Goal: Information Seeking & Learning: Learn about a topic

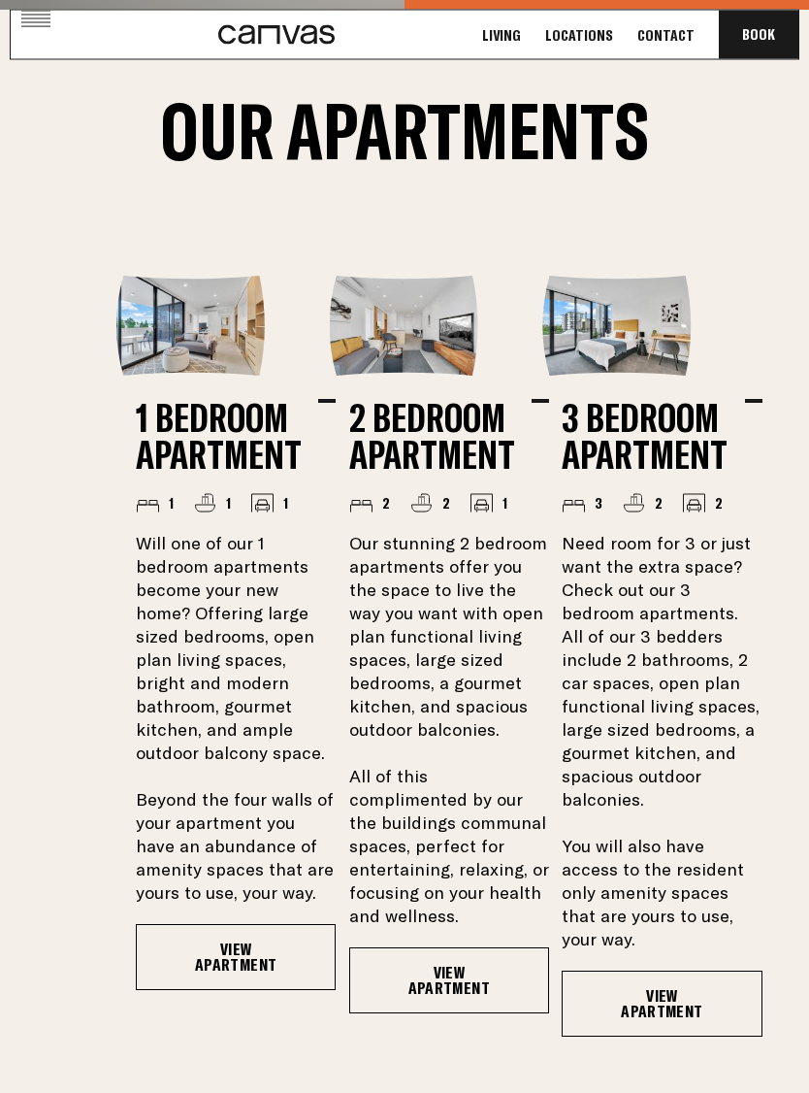
scroll to position [1770, 0]
click at [225, 927] on link "View Apartment" at bounding box center [236, 957] width 200 height 66
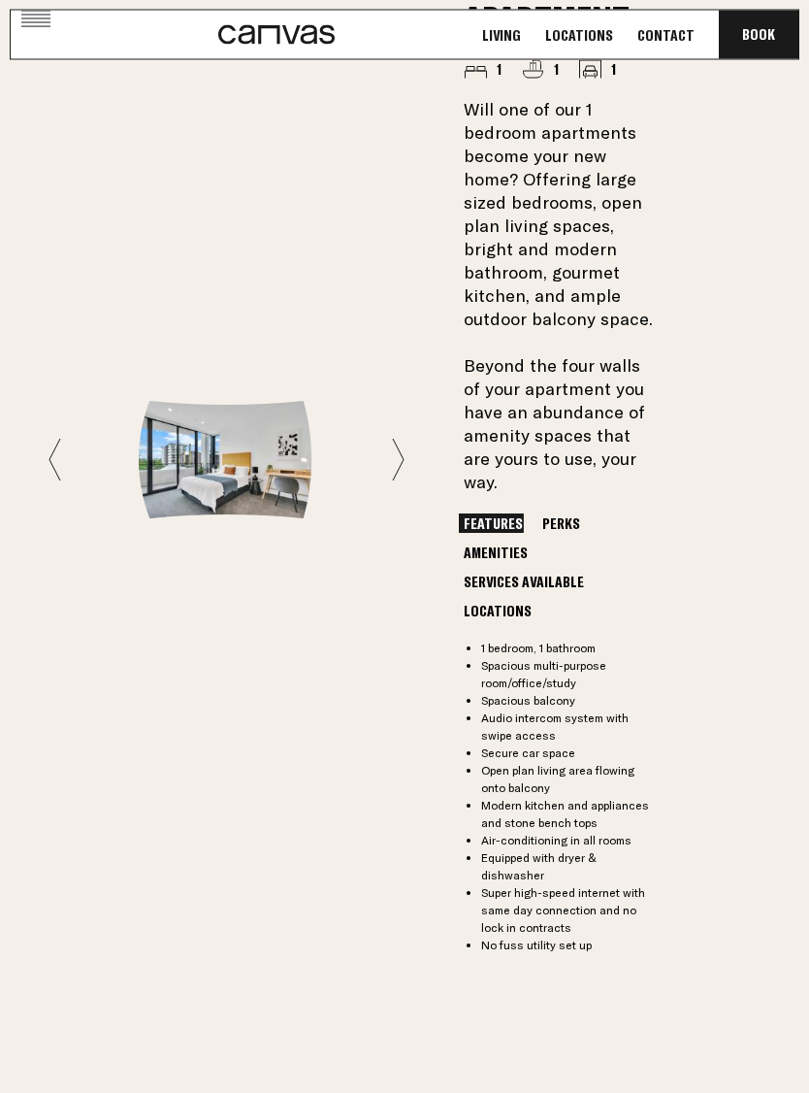
scroll to position [1871, 0]
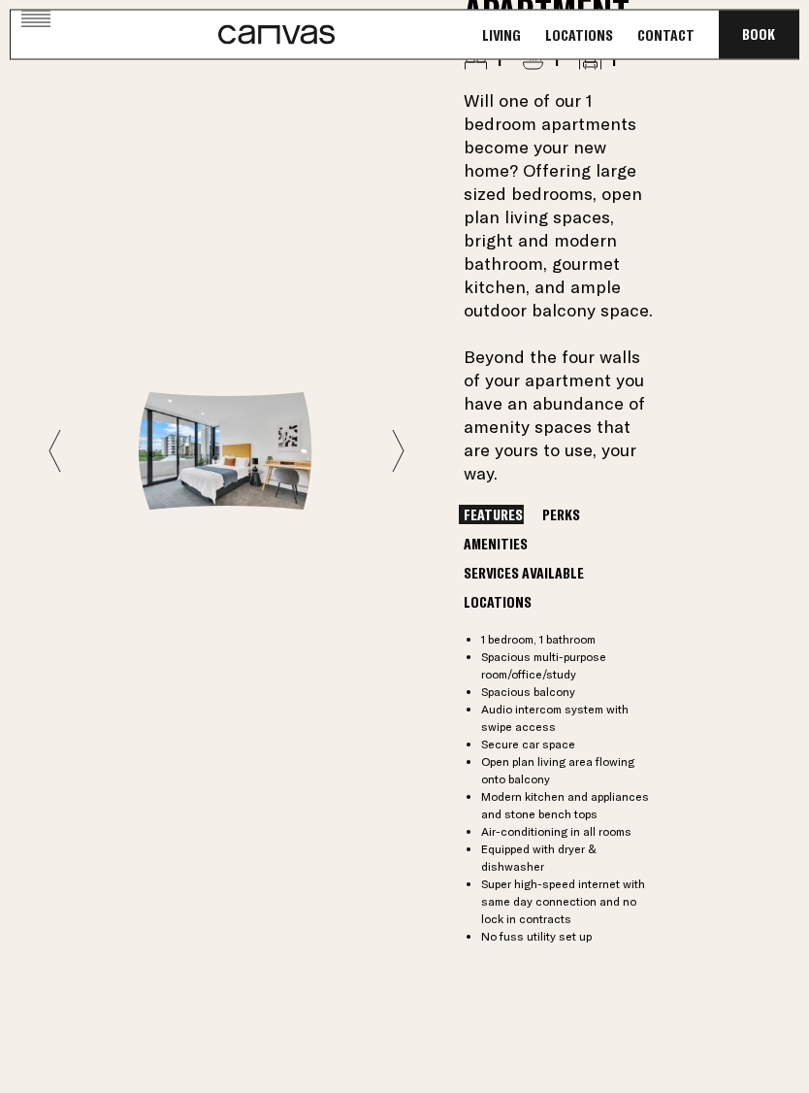
click at [555, 506] on button "Perks" at bounding box center [562, 515] width 48 height 19
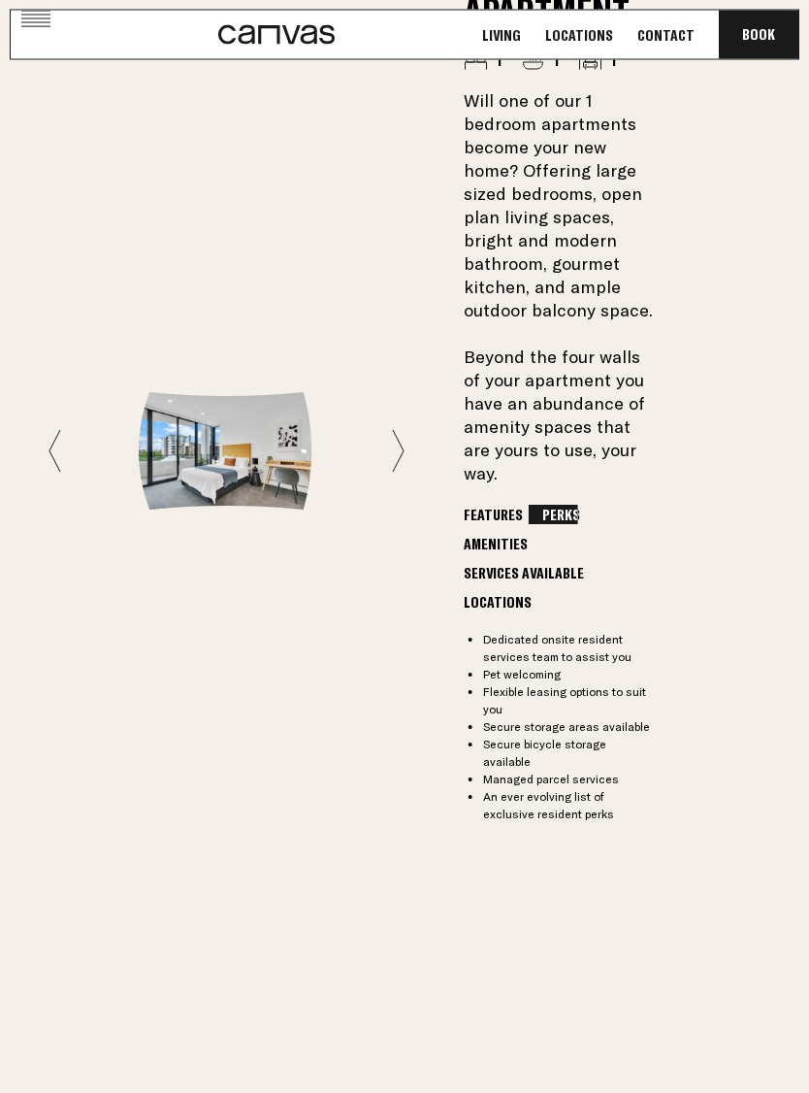
click at [533, 535] on button "Amenities" at bounding box center [496, 544] width 74 height 19
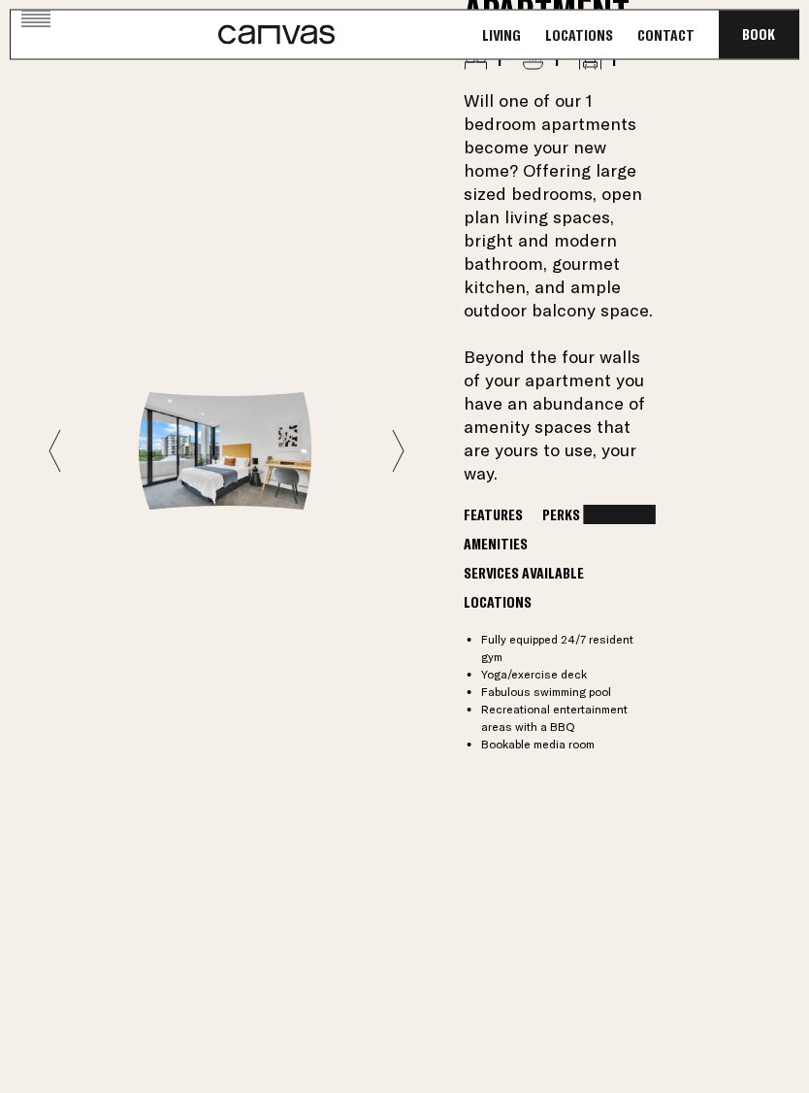
click at [556, 564] on button "Services Available" at bounding box center [524, 573] width 130 height 19
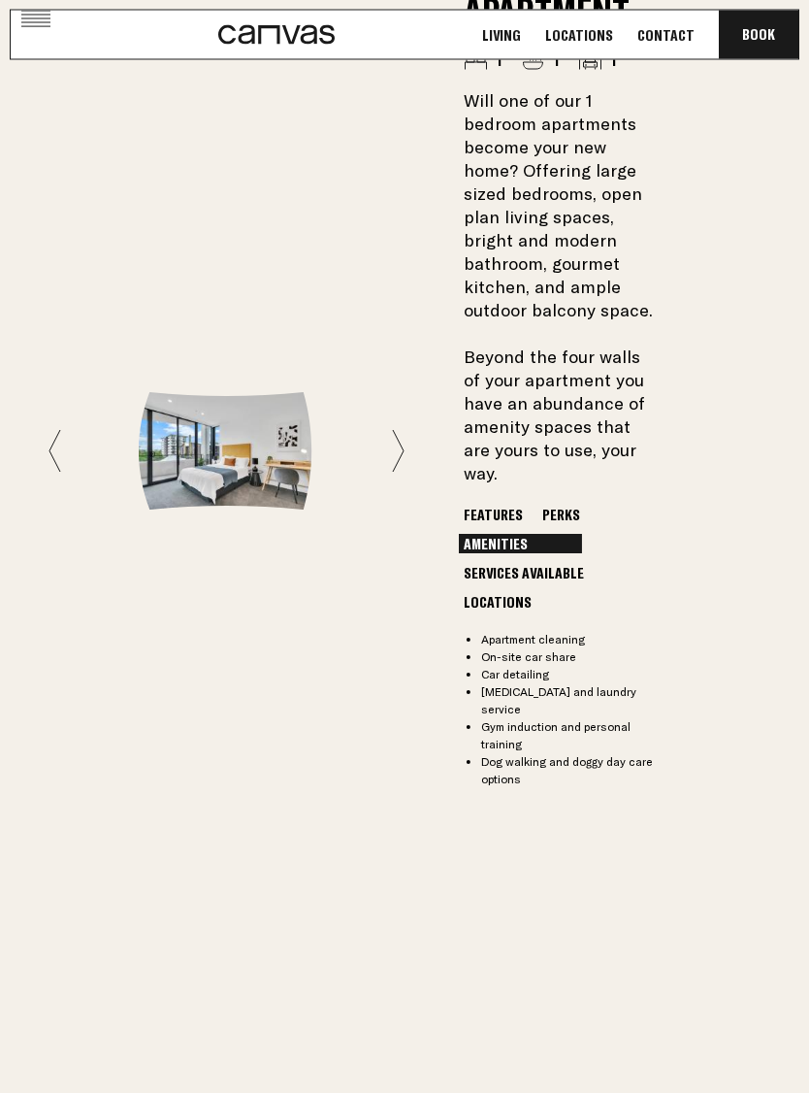
click at [495, 593] on button "Locations" at bounding box center [498, 602] width 78 height 19
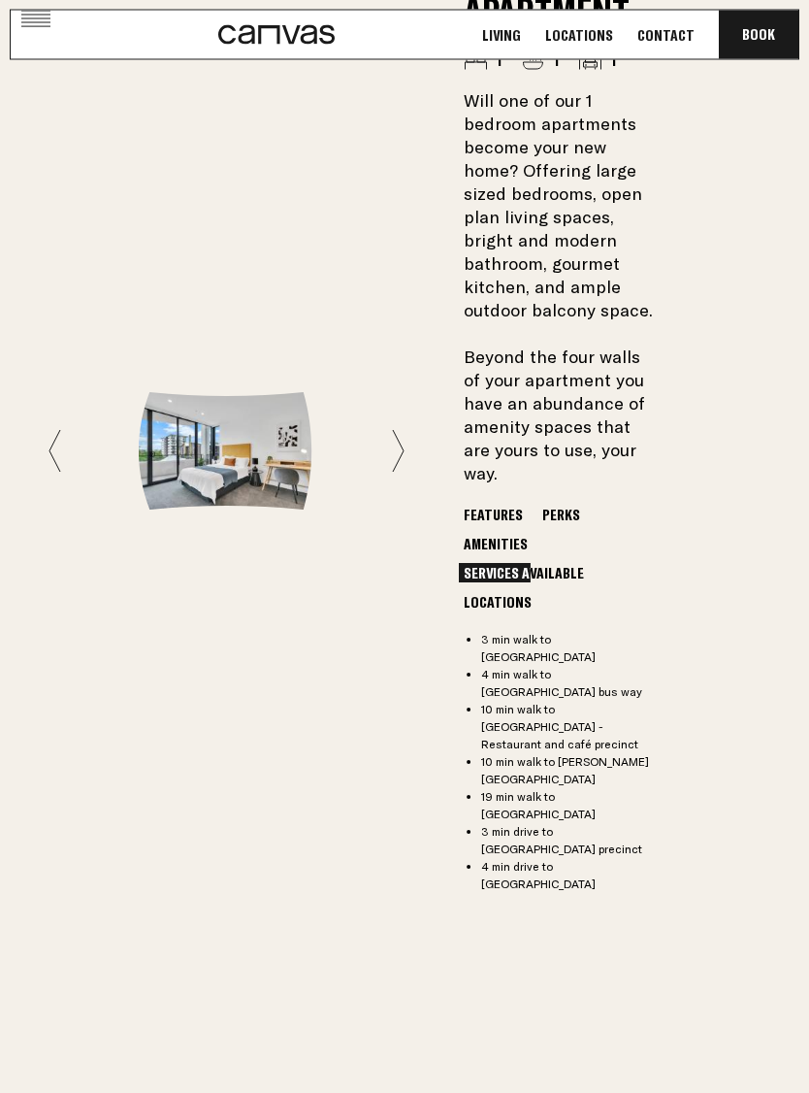
click at [489, 476] on div "1 Bedroom Apartment 1 1 1 Will one of our 1 bedroom apartments become your new …" at bounding box center [583, 451] width 238 height 989
click at [497, 506] on button "Features" at bounding box center [493, 515] width 69 height 19
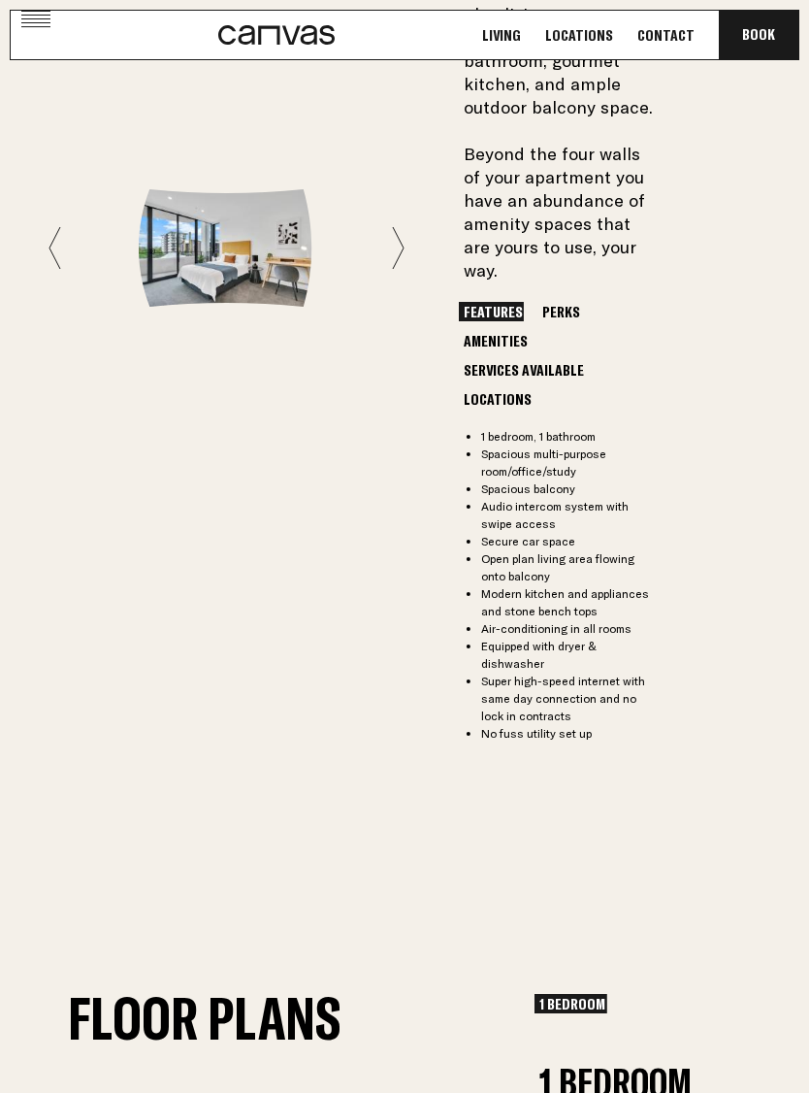
scroll to position [2025, 0]
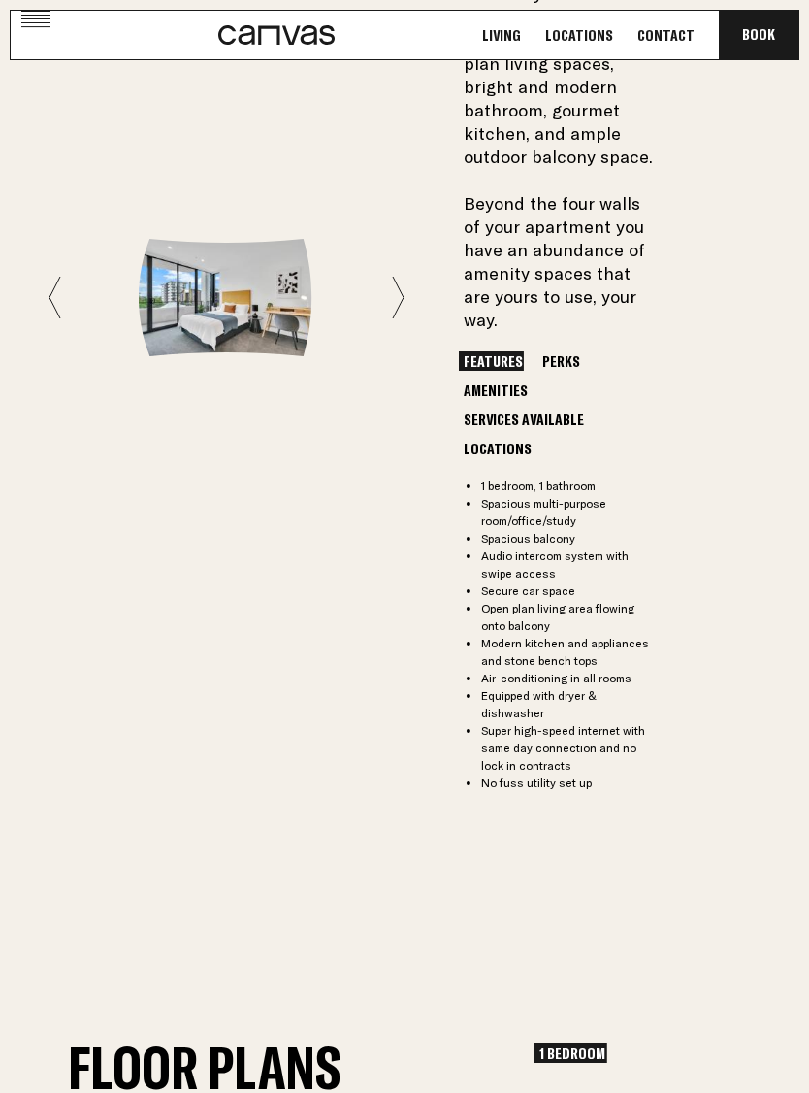
click at [228, 269] on img at bounding box center [227, 297] width 176 height 117
click at [384, 277] on div at bounding box center [227, 297] width 356 height 117
click at [393, 276] on icon at bounding box center [398, 298] width 13 height 44
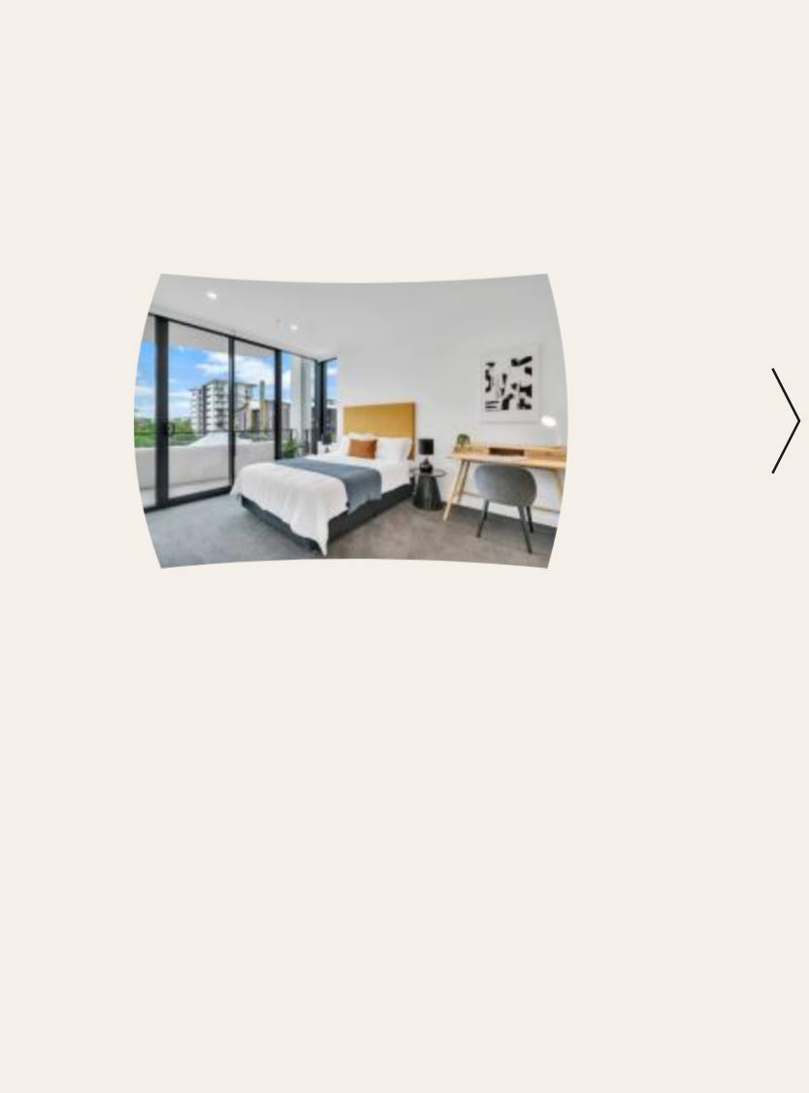
click at [392, 276] on icon at bounding box center [398, 298] width 13 height 44
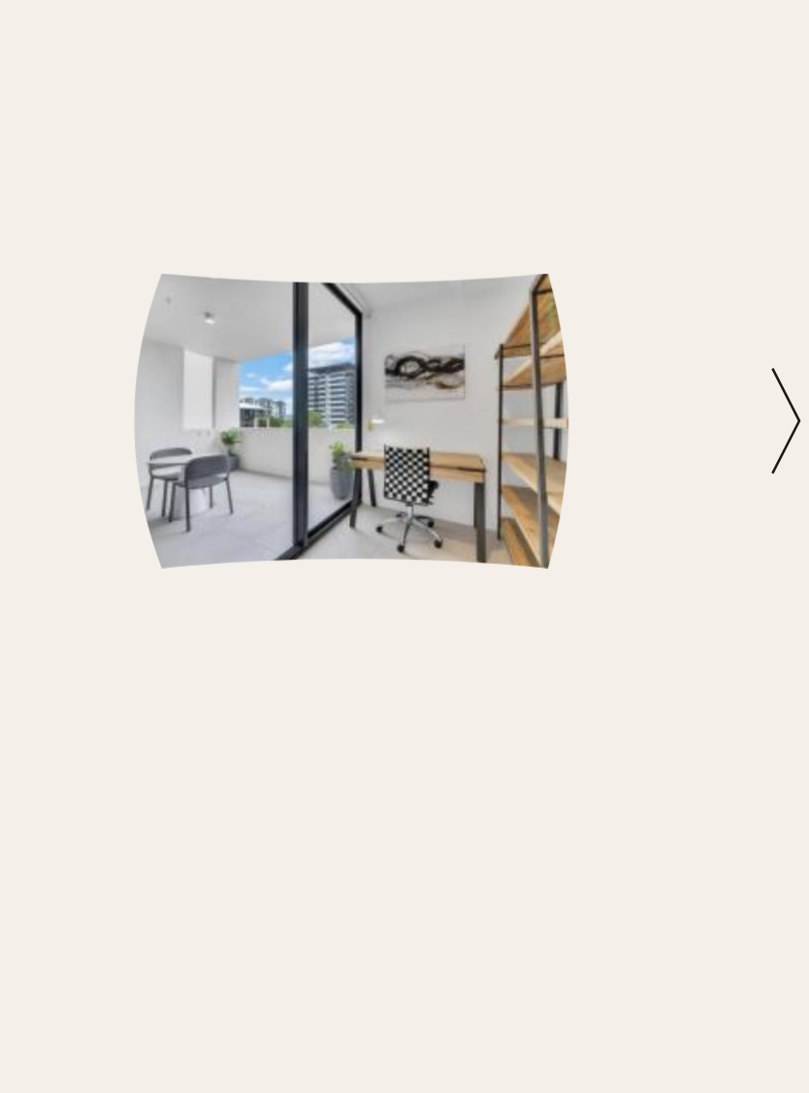
click at [392, 276] on icon at bounding box center [398, 298] width 13 height 44
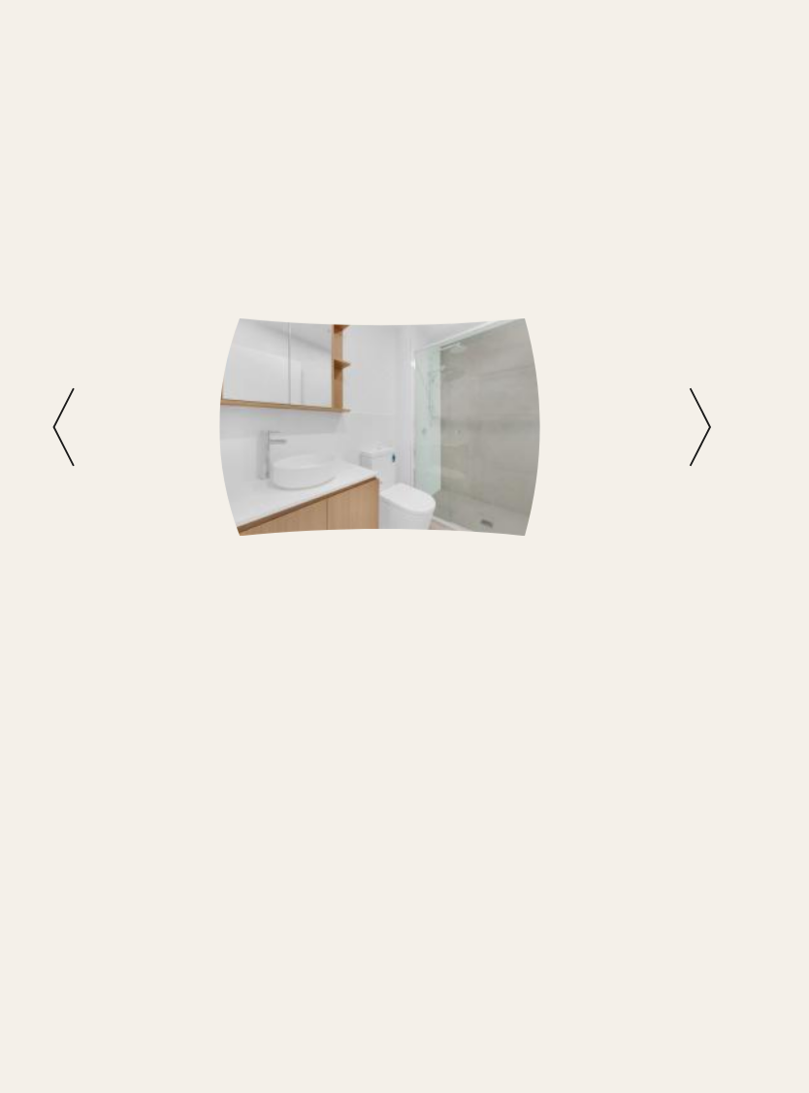
click at [25, 204] on div "1 Bedroom Apartment 1 1 1 Will one of our 1 bedroom apartments become your new …" at bounding box center [404, 297] width 809 height 1319
click at [49, 277] on icon at bounding box center [54, 298] width 11 height 42
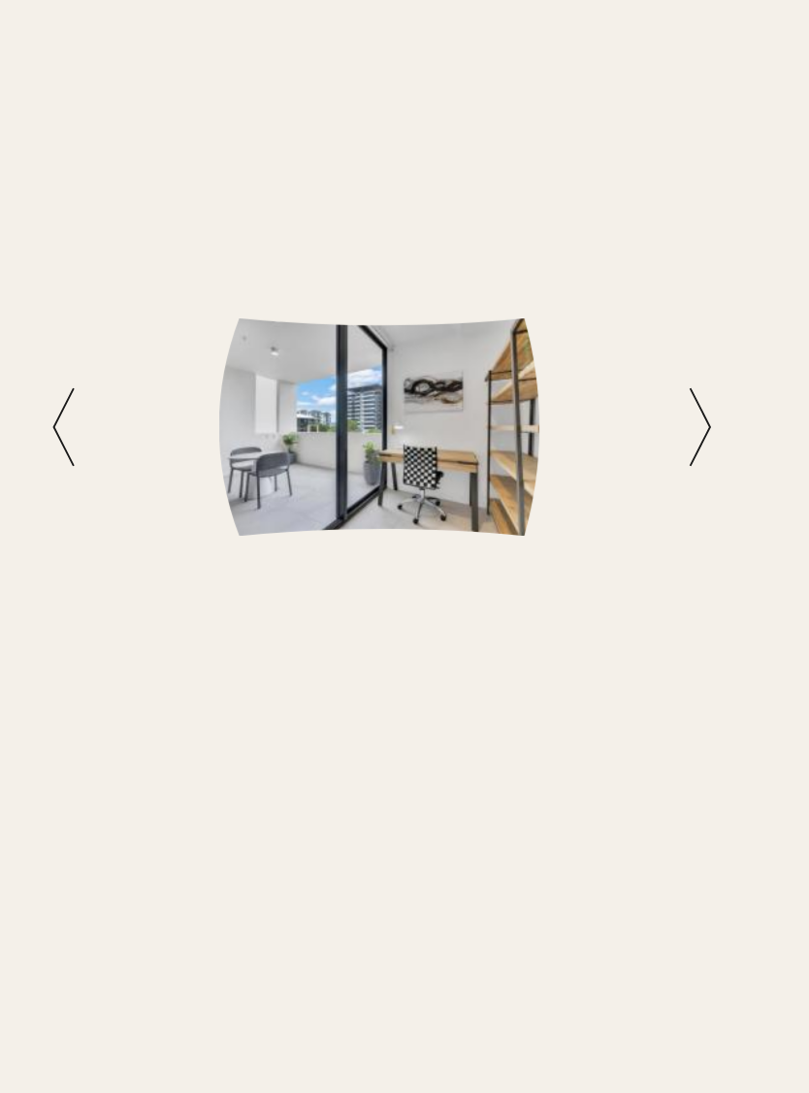
click at [393, 277] on icon at bounding box center [398, 298] width 11 height 42
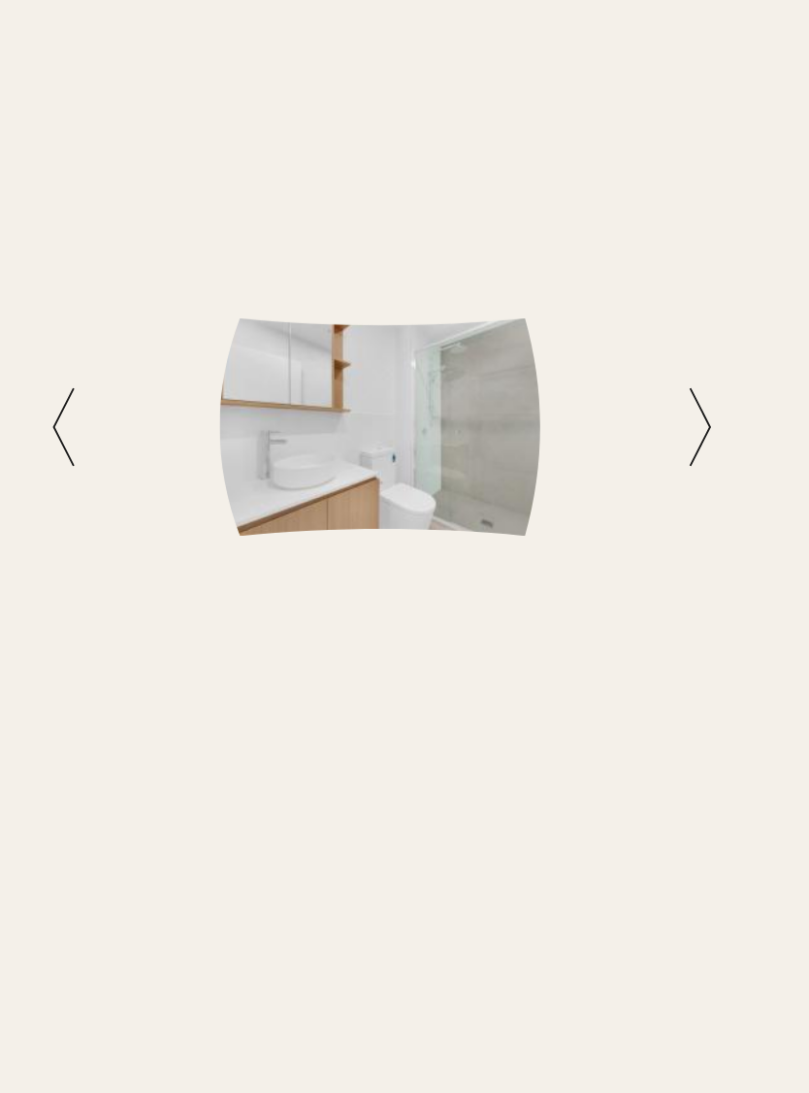
click at [392, 276] on icon at bounding box center [398, 298] width 13 height 44
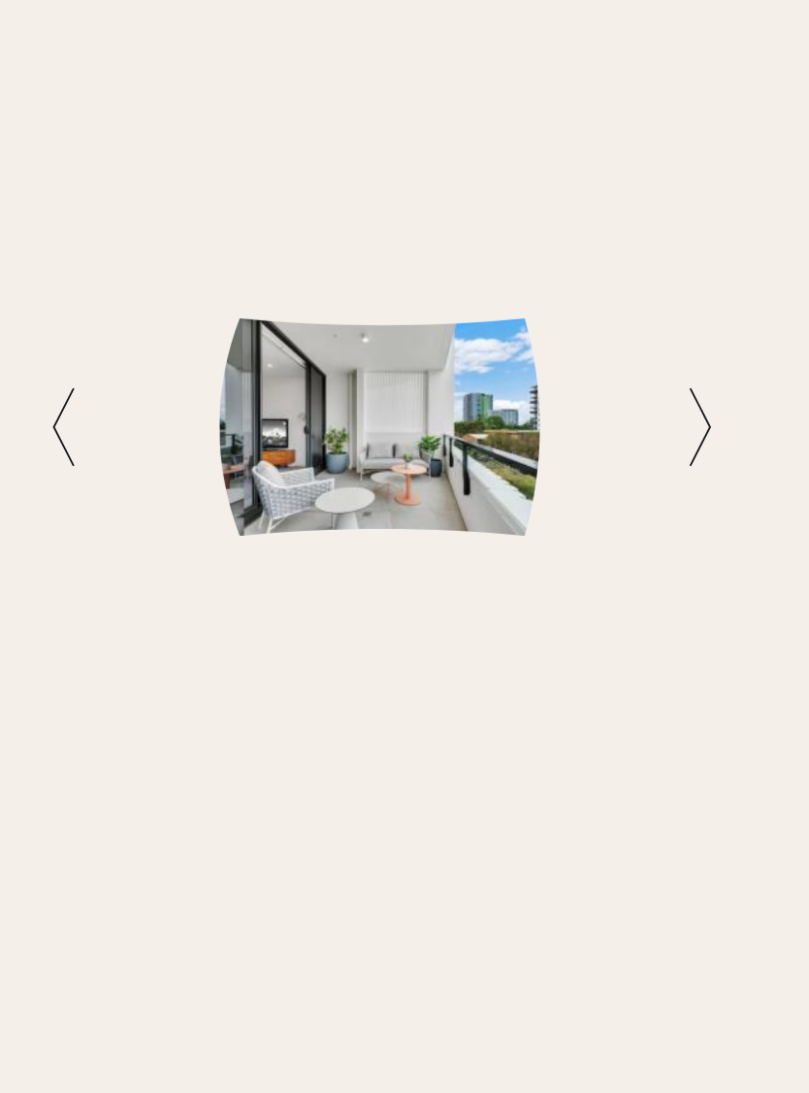
click at [393, 277] on icon at bounding box center [398, 298] width 11 height 42
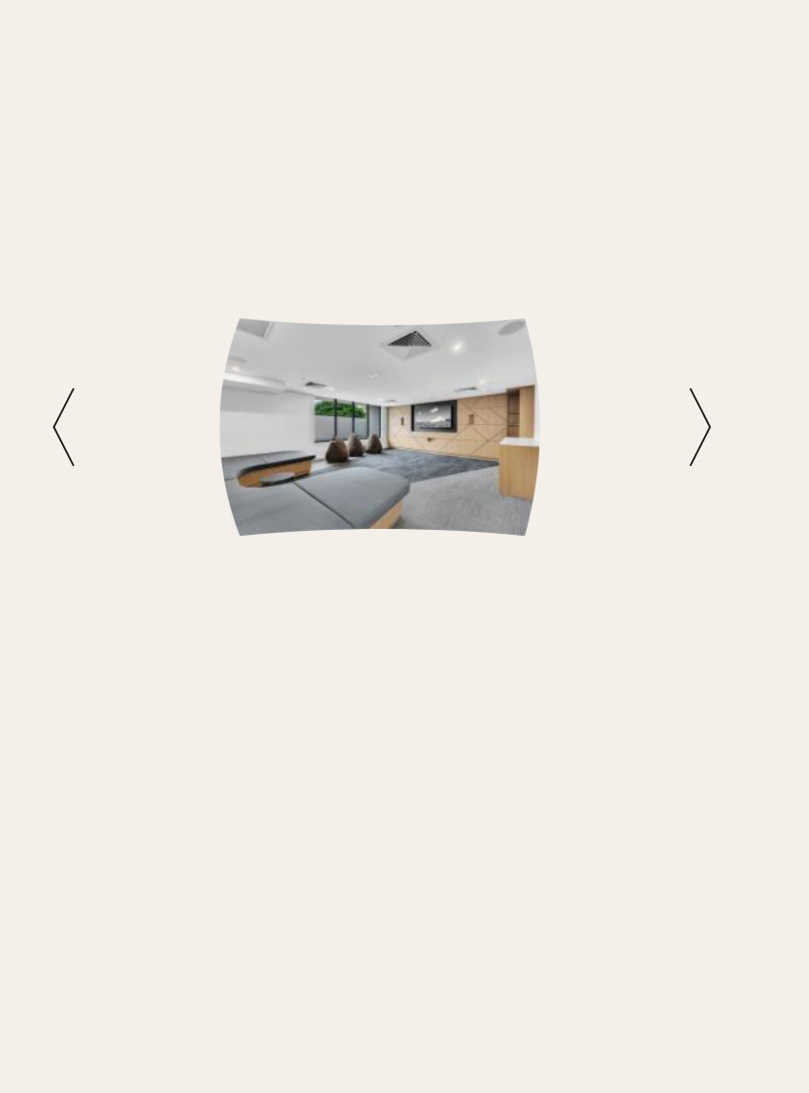
click at [392, 276] on icon at bounding box center [398, 298] width 13 height 44
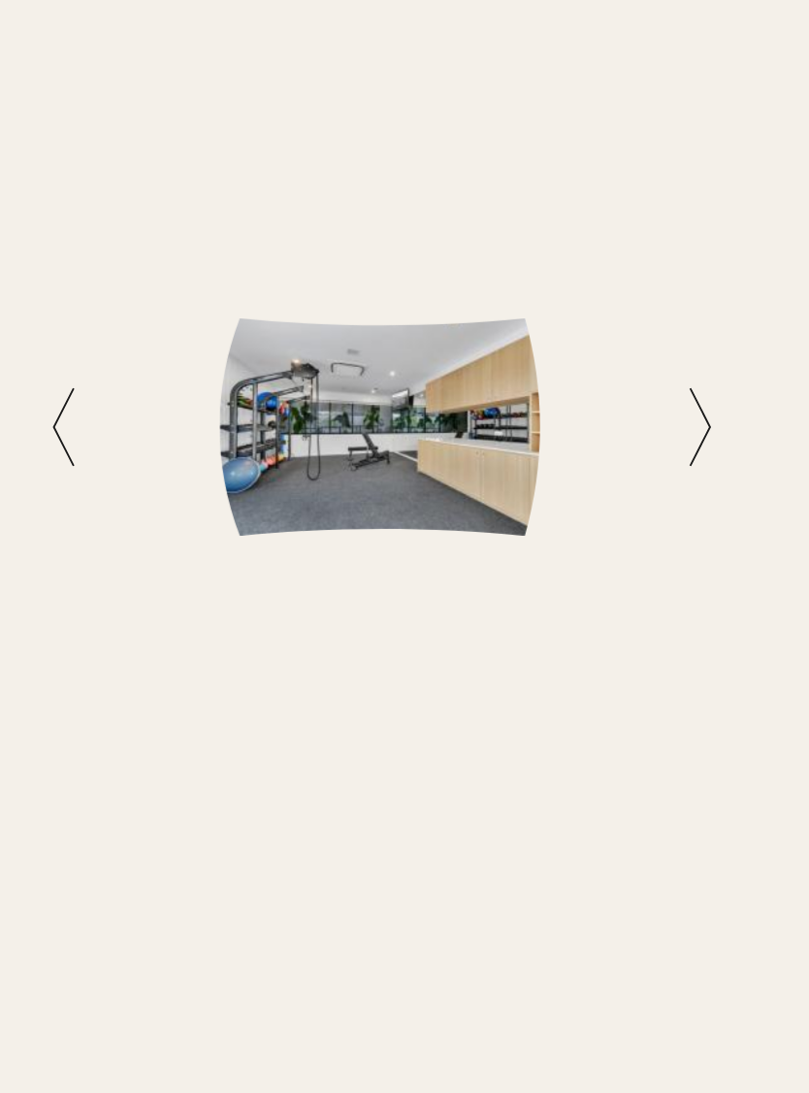
click at [392, 276] on icon at bounding box center [398, 298] width 13 height 44
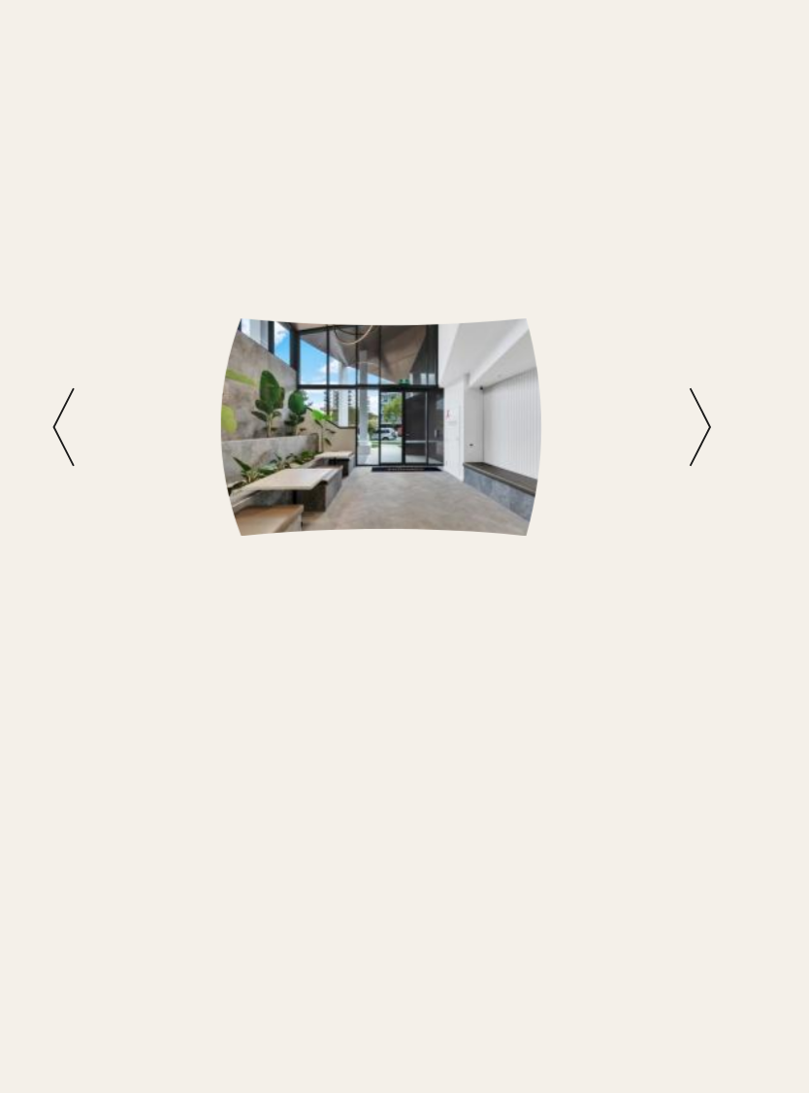
click at [393, 277] on icon at bounding box center [398, 298] width 11 height 42
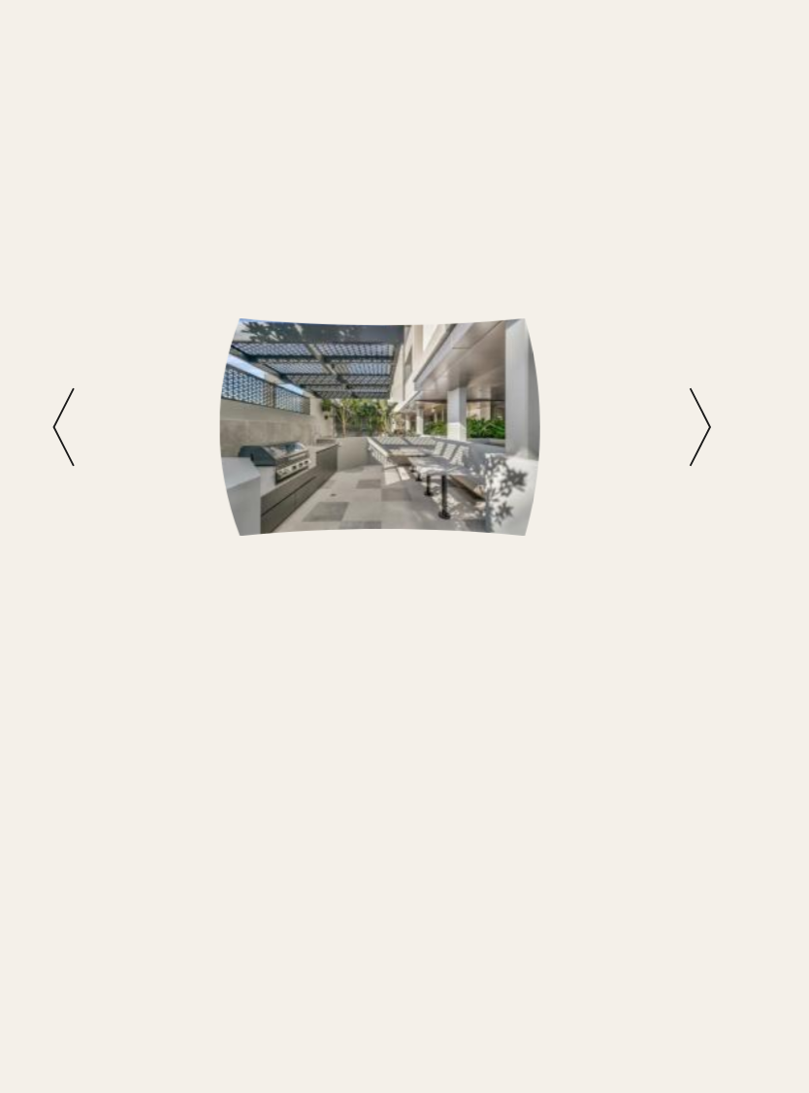
click at [392, 276] on icon at bounding box center [398, 298] width 13 height 44
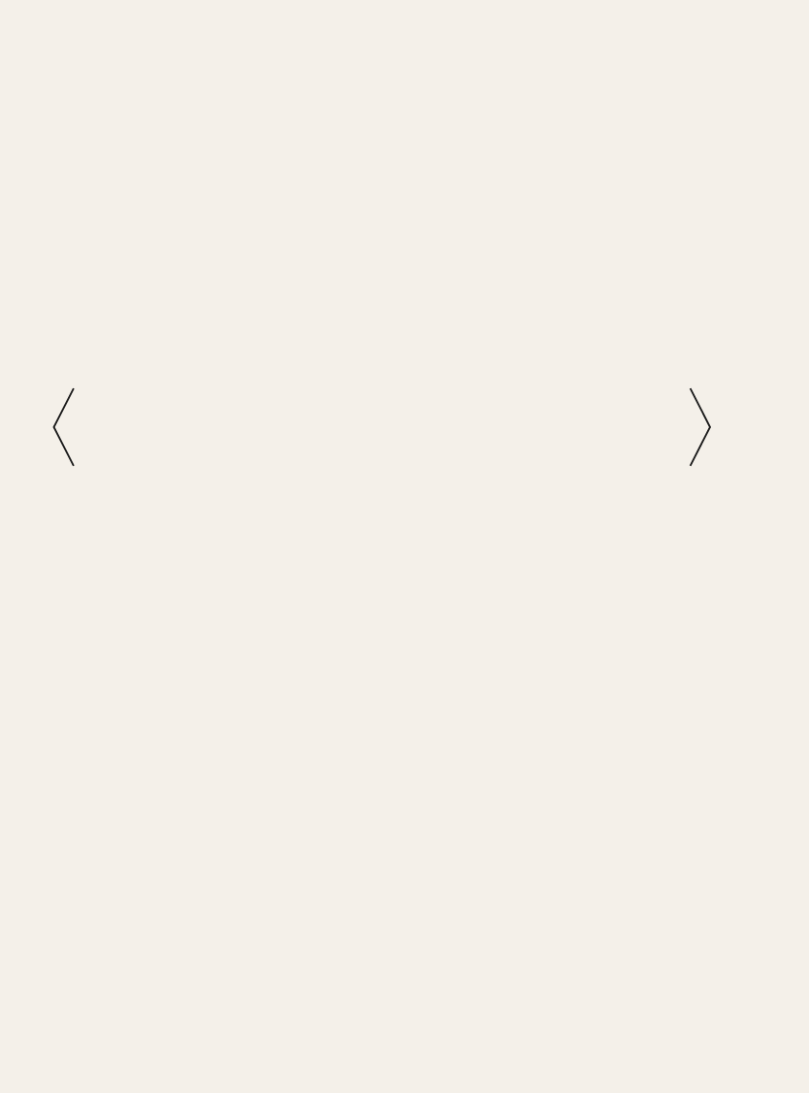
click at [49, 276] on icon at bounding box center [55, 298] width 13 height 44
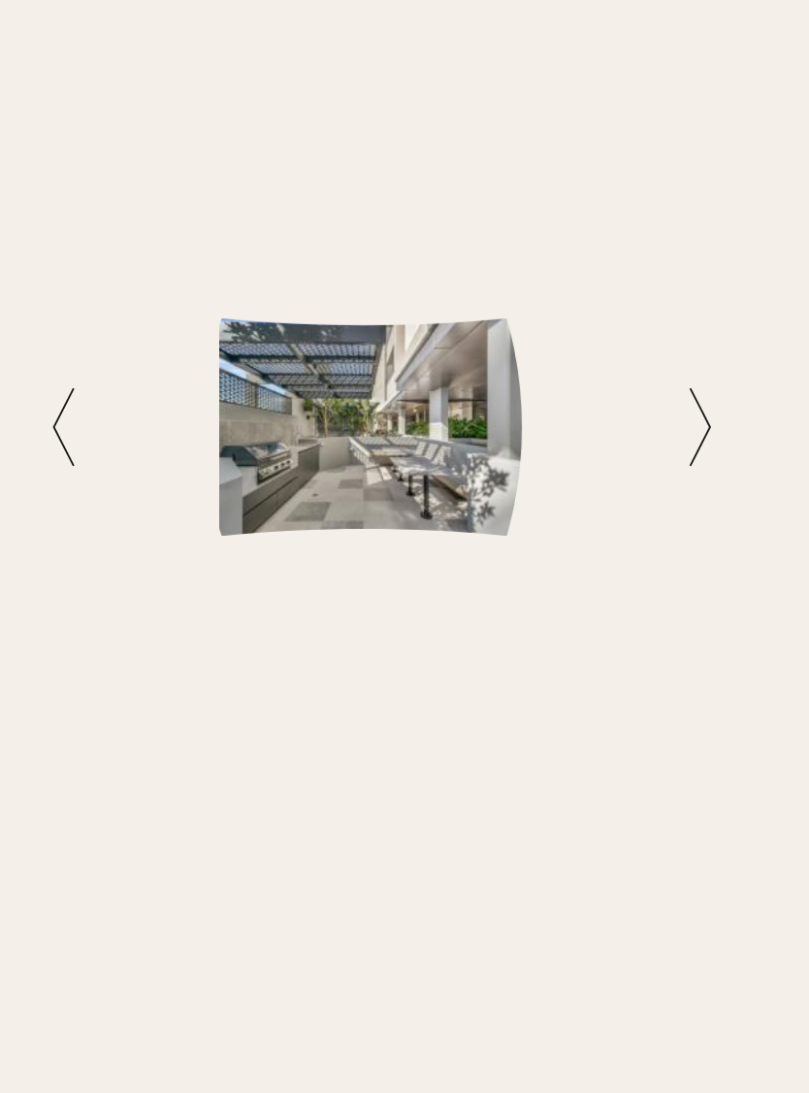
click at [392, 276] on icon at bounding box center [398, 298] width 13 height 44
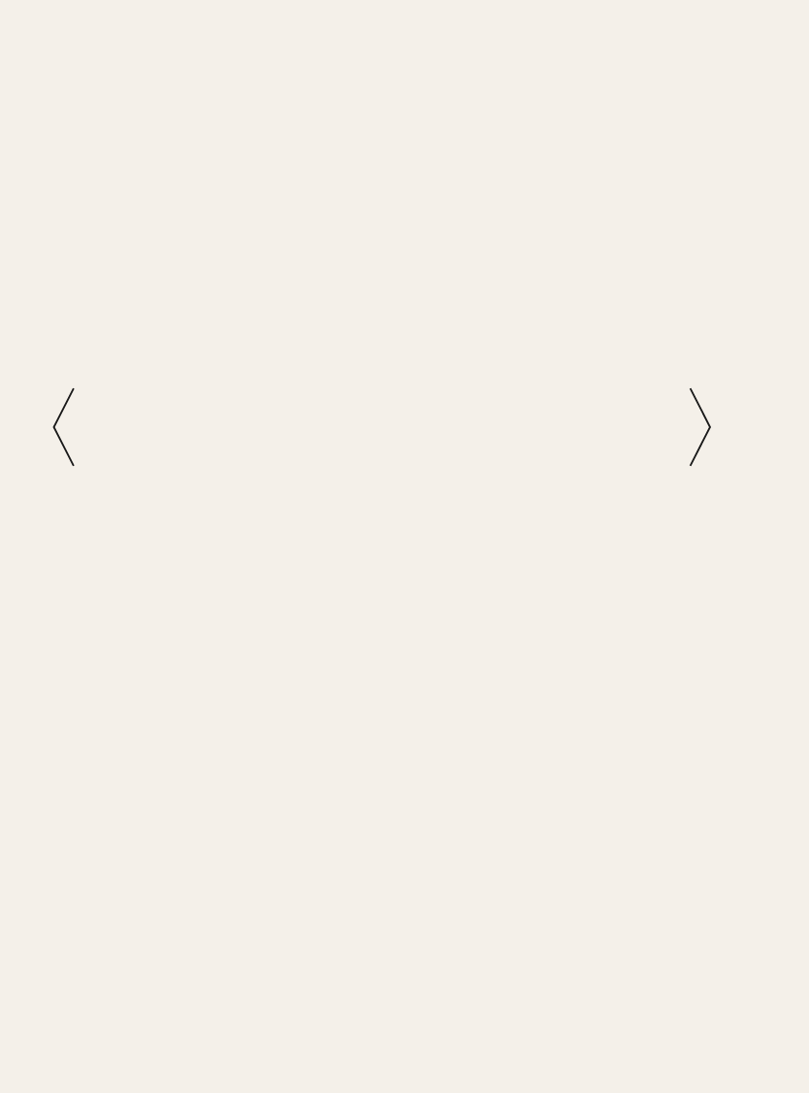
click at [393, 277] on icon at bounding box center [398, 298] width 11 height 42
click at [392, 276] on icon at bounding box center [398, 298] width 13 height 44
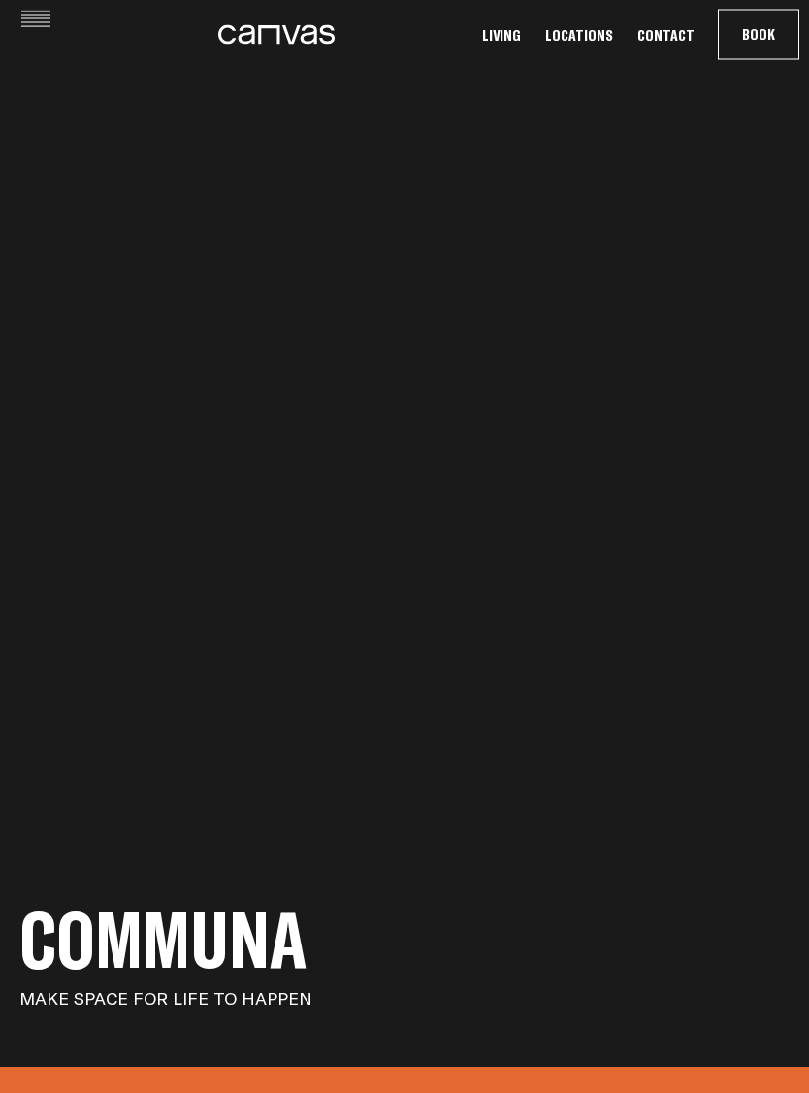
scroll to position [0, 0]
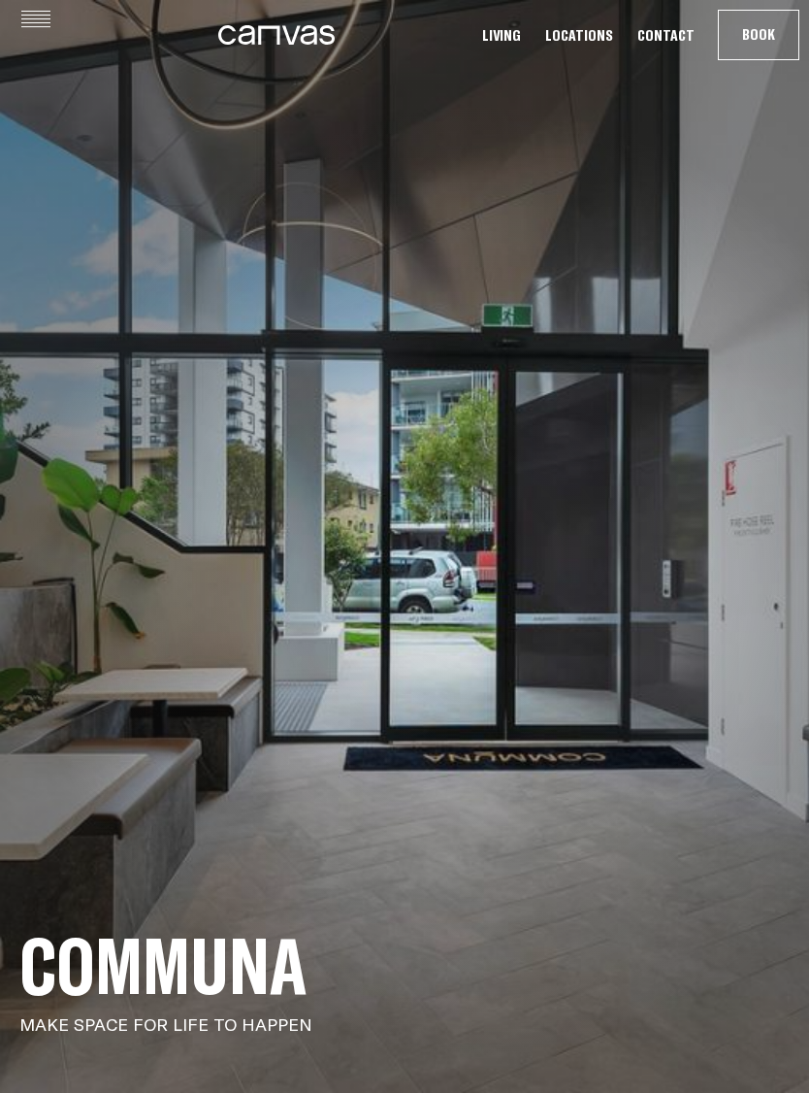
click at [518, 31] on link "Living" at bounding box center [502, 35] width 50 height 20
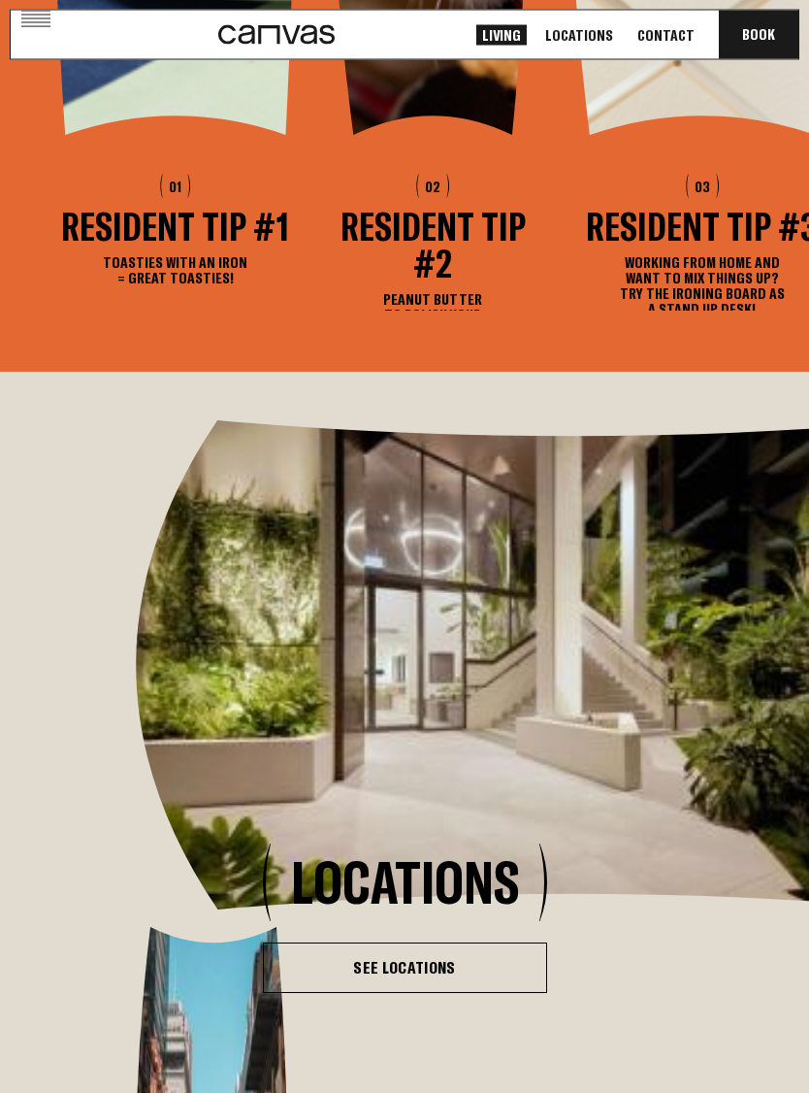
scroll to position [3287, 0]
